Goal: Information Seeking & Learning: Learn about a topic

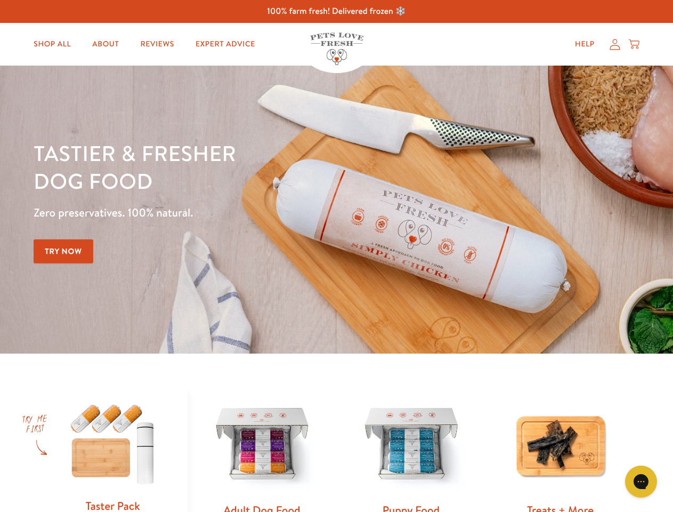
click at [336, 256] on div "Tastier & fresher dog food Zero preservatives. 100% natural. Try Now" at bounding box center [236, 209] width 404 height 141
click at [641, 481] on icon "Gorgias live chat" at bounding box center [641, 481] width 10 height 10
